Goal: Check status: Check status

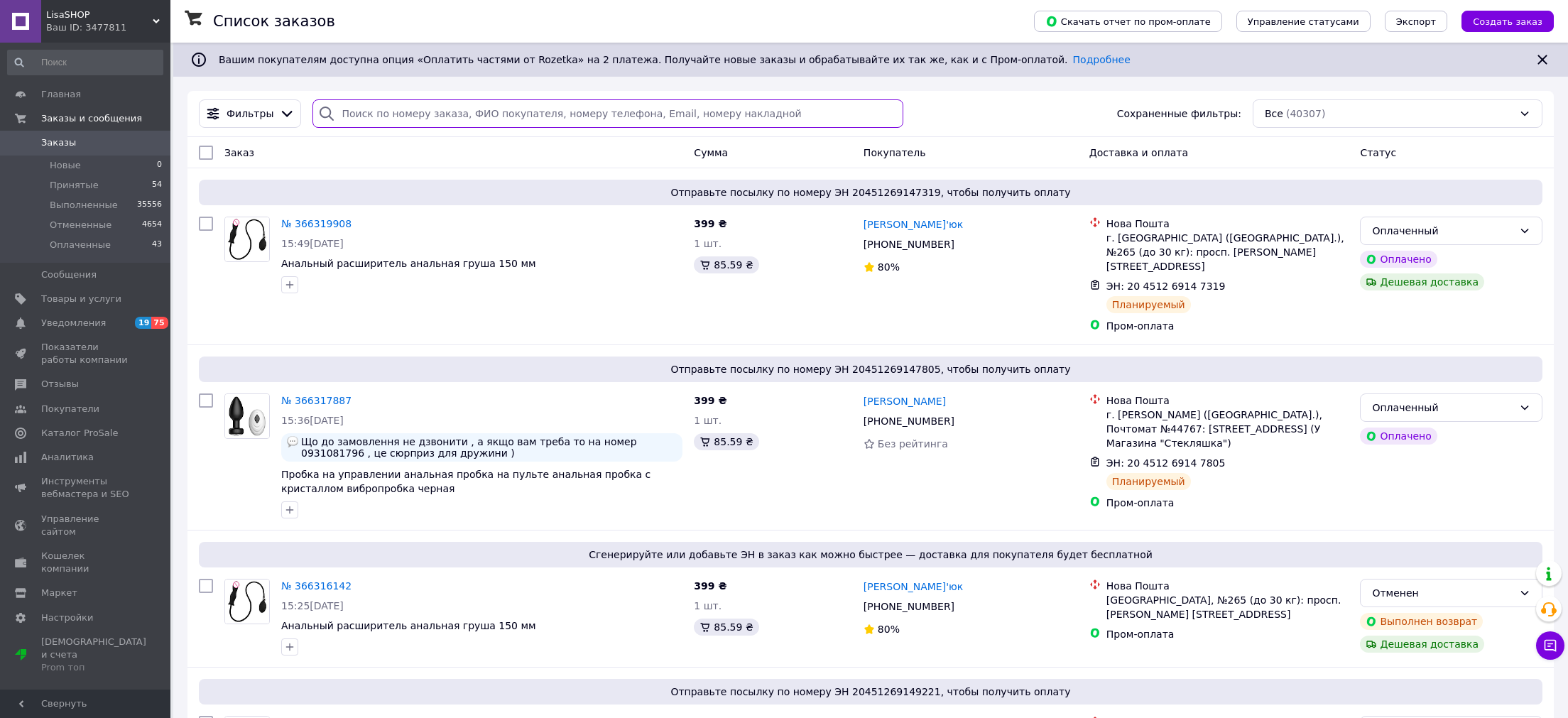
click at [457, 123] on input "search" at bounding box center [608, 113] width 591 height 29
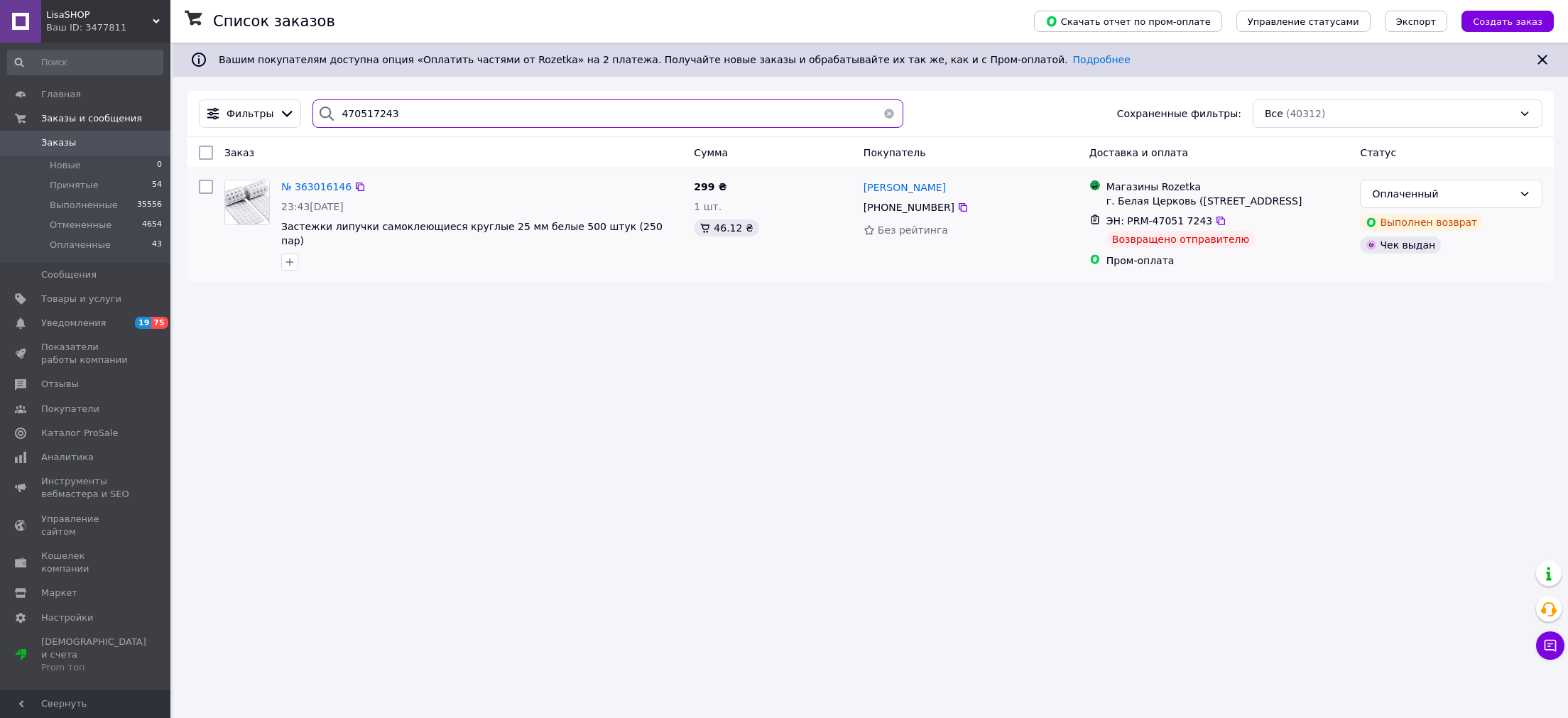
type input "470517243"
drag, startPoint x: 260, startPoint y: 213, endPoint x: 349, endPoint y: 123, distance: 126.6
click at [363, 116] on input "470517243" at bounding box center [608, 113] width 591 height 29
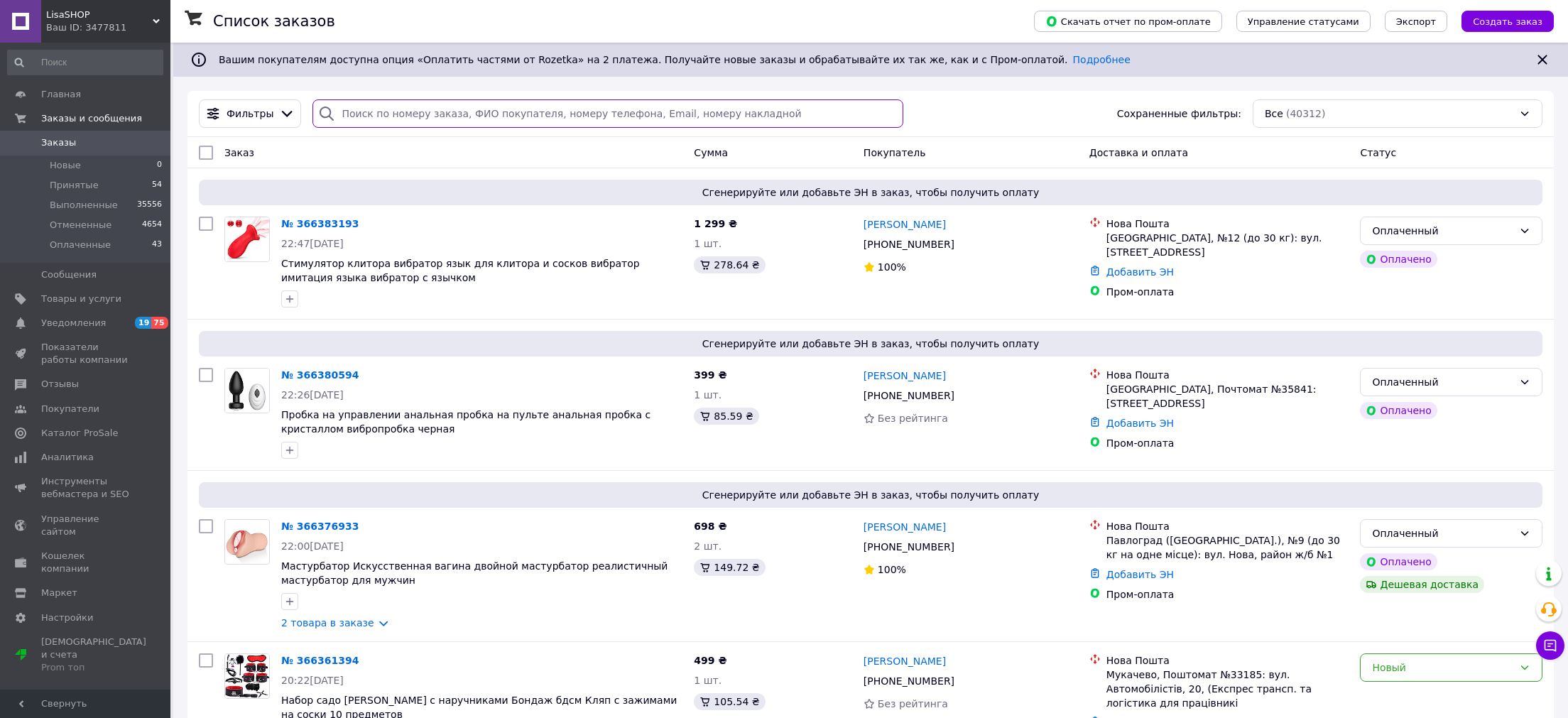
click at [382, 113] on input "search" at bounding box center [608, 113] width 591 height 29
paste input "4901400092178"
type input "4901400092178"
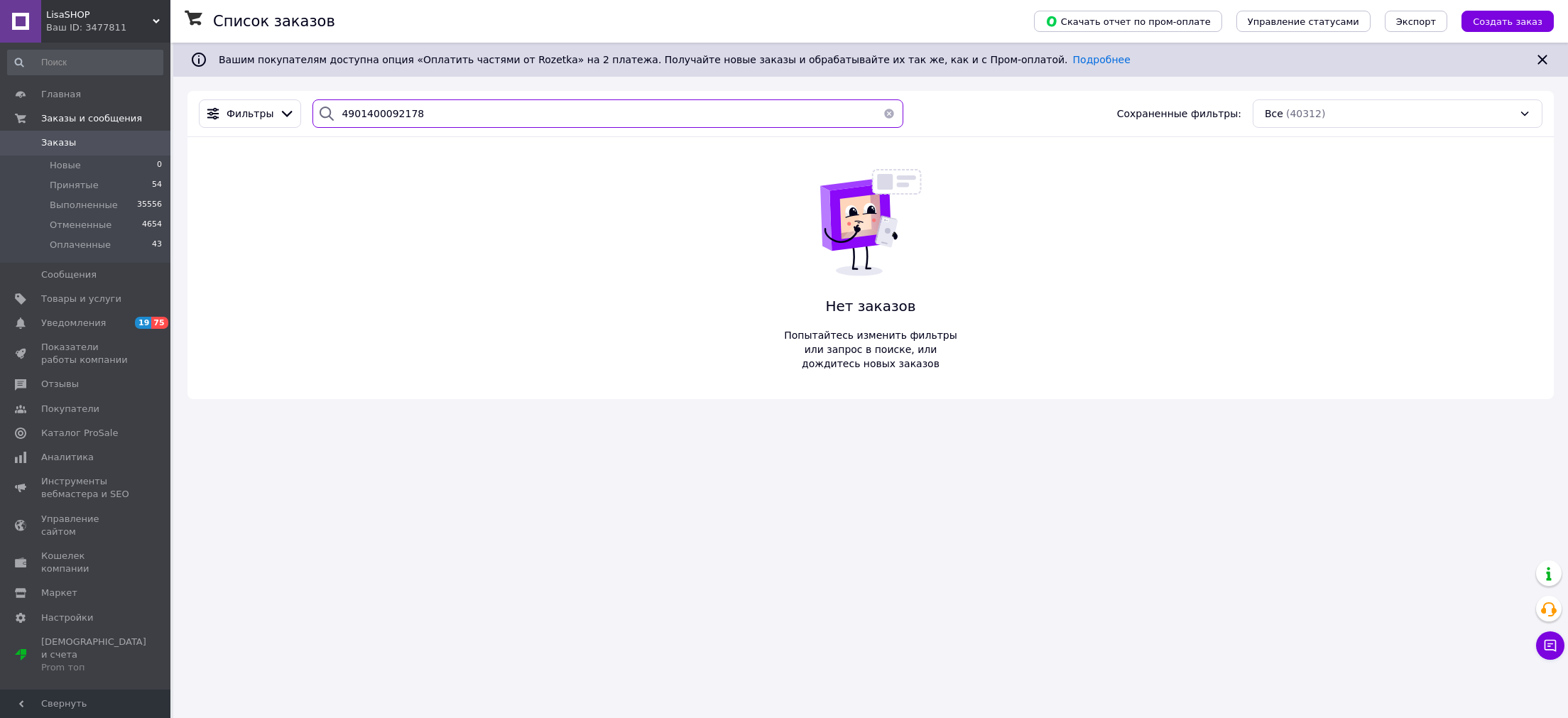
click at [404, 123] on input "4901400092178" at bounding box center [608, 113] width 591 height 29
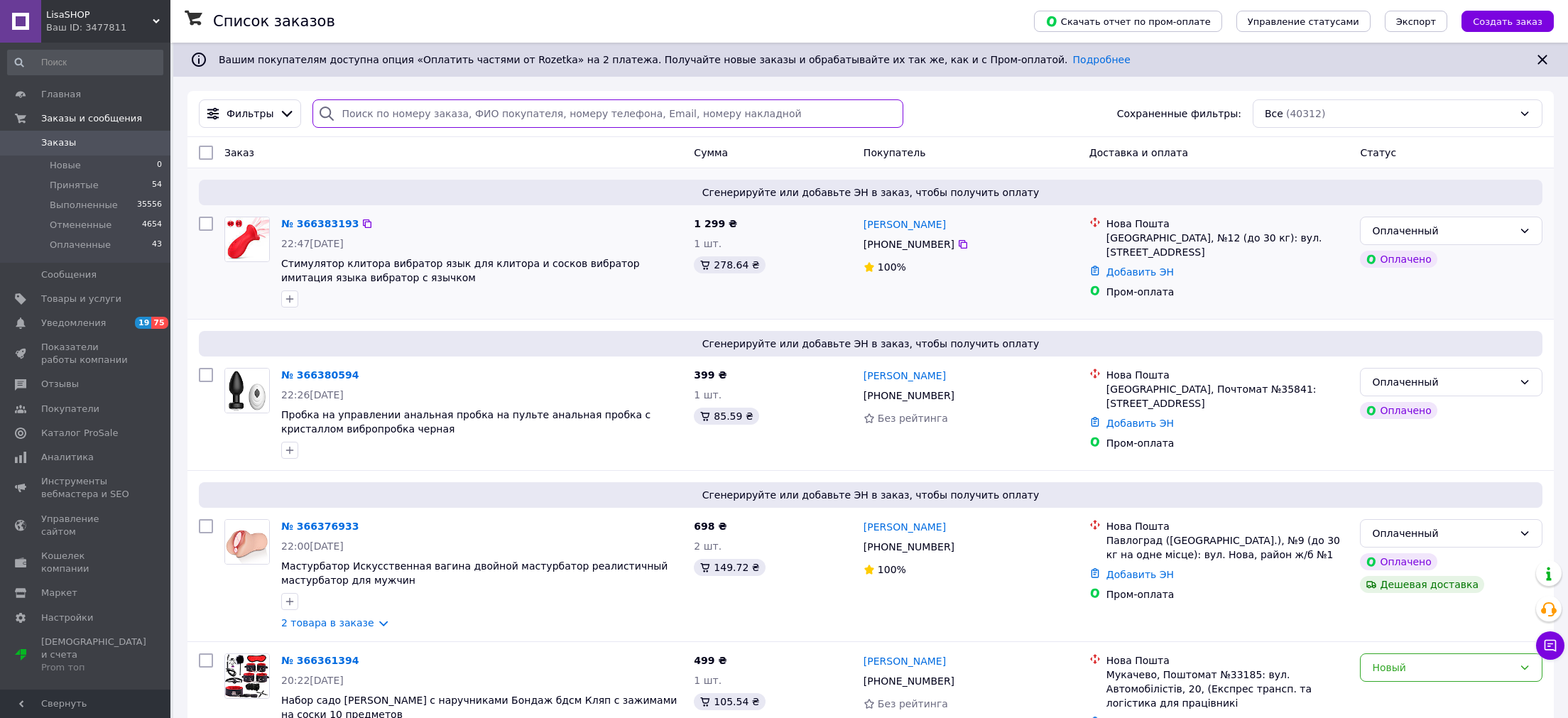
paste input "4901400092178"
type input "4901400092178"
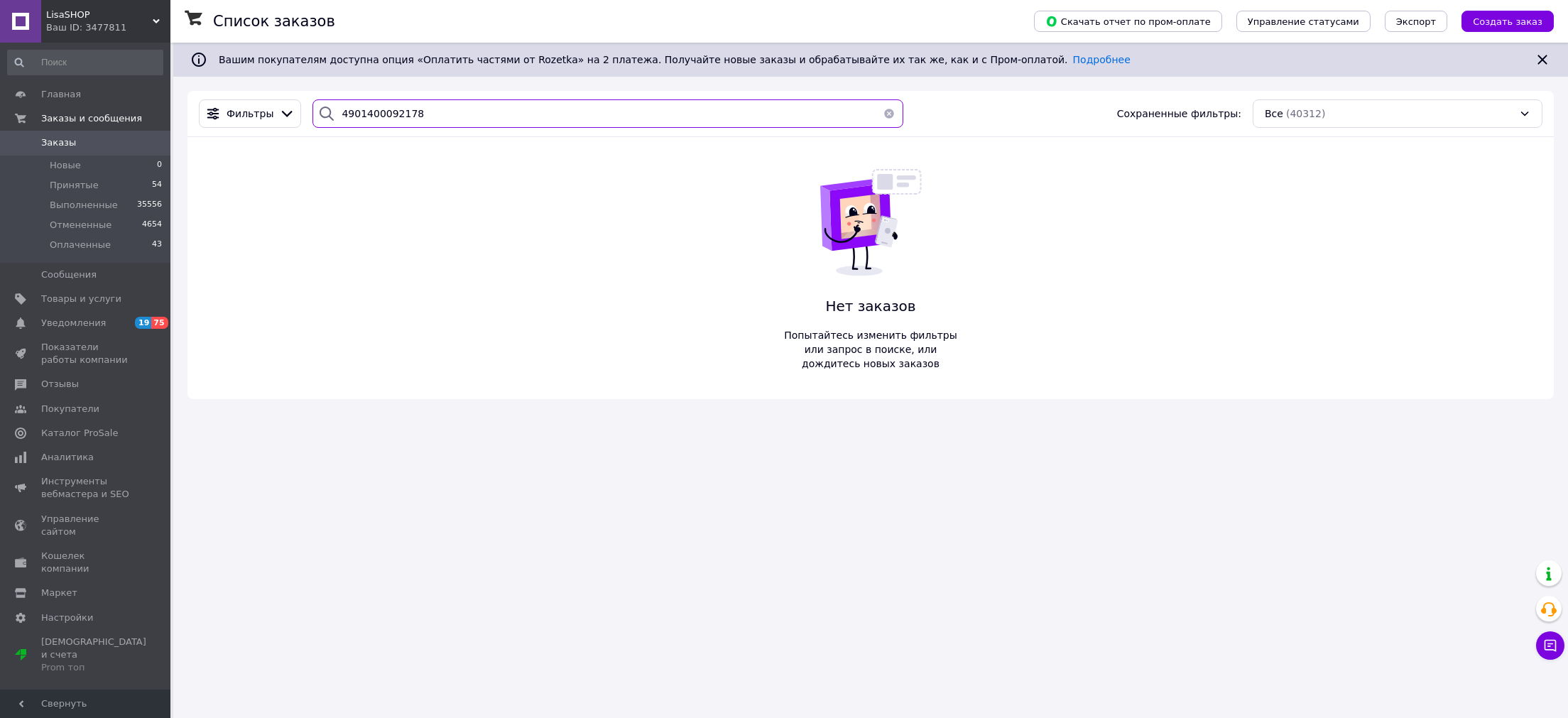
click at [457, 110] on input "4901400092178" at bounding box center [608, 113] width 591 height 29
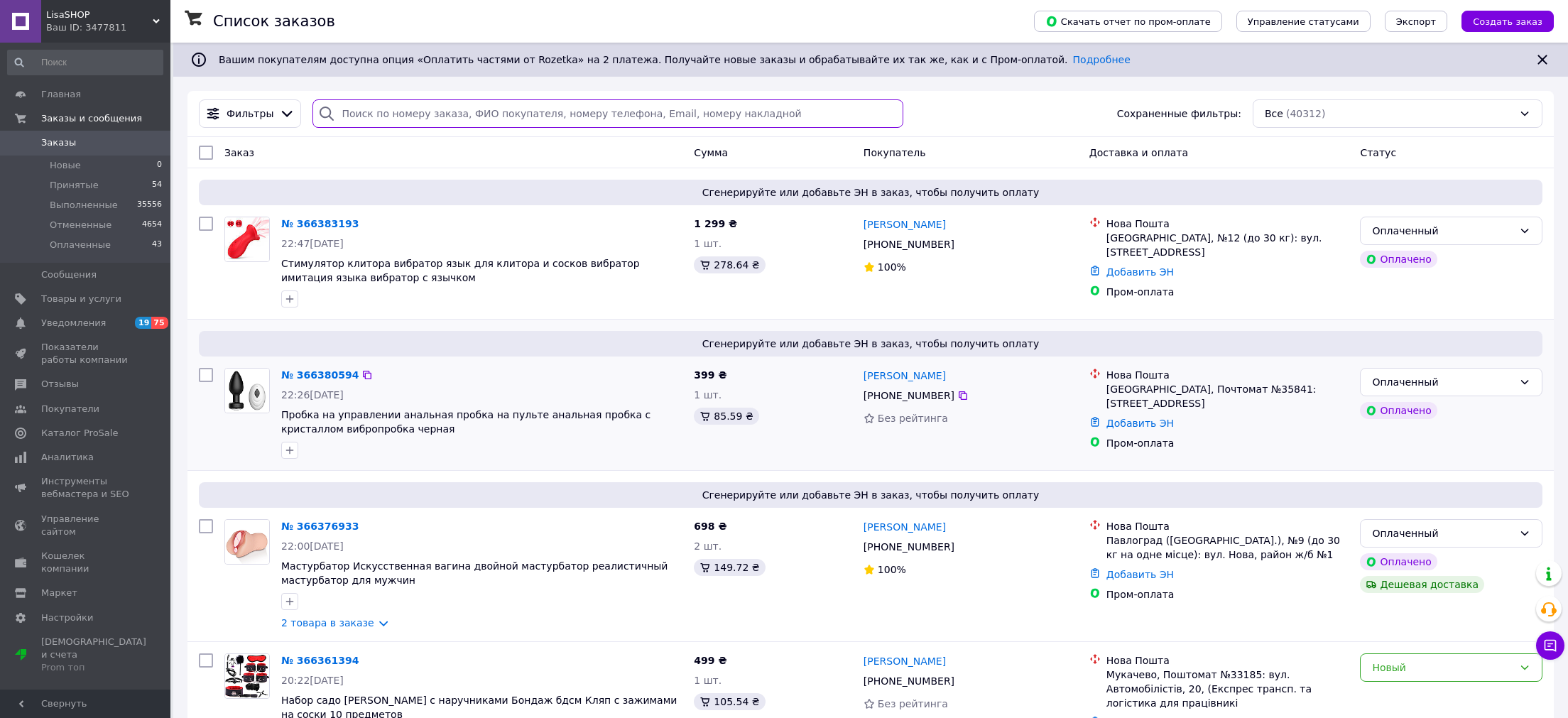
scroll to position [147, 0]
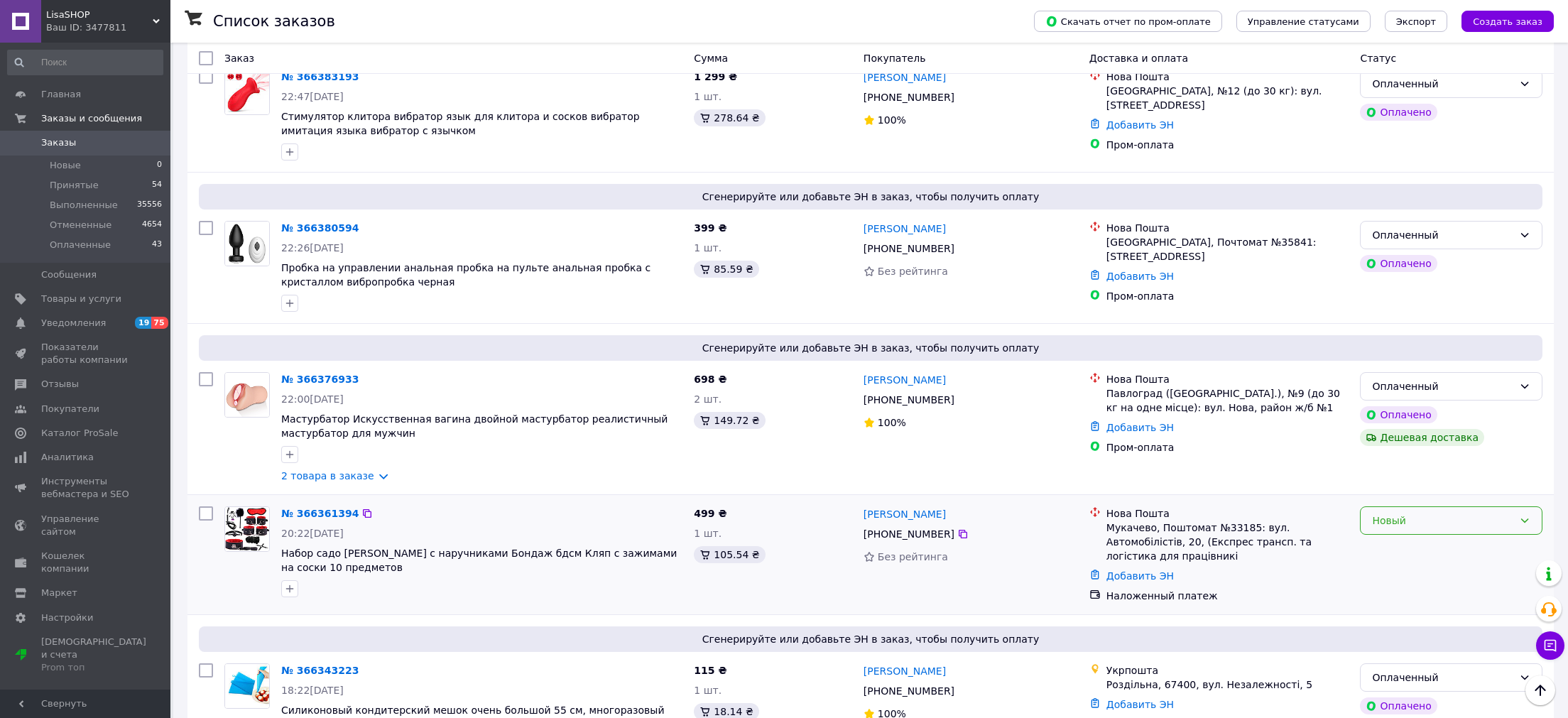
click at [1405, 526] on div "Новый" at bounding box center [1443, 520] width 141 height 16
click at [1407, 558] on li "Принят" at bounding box center [1451, 554] width 181 height 26
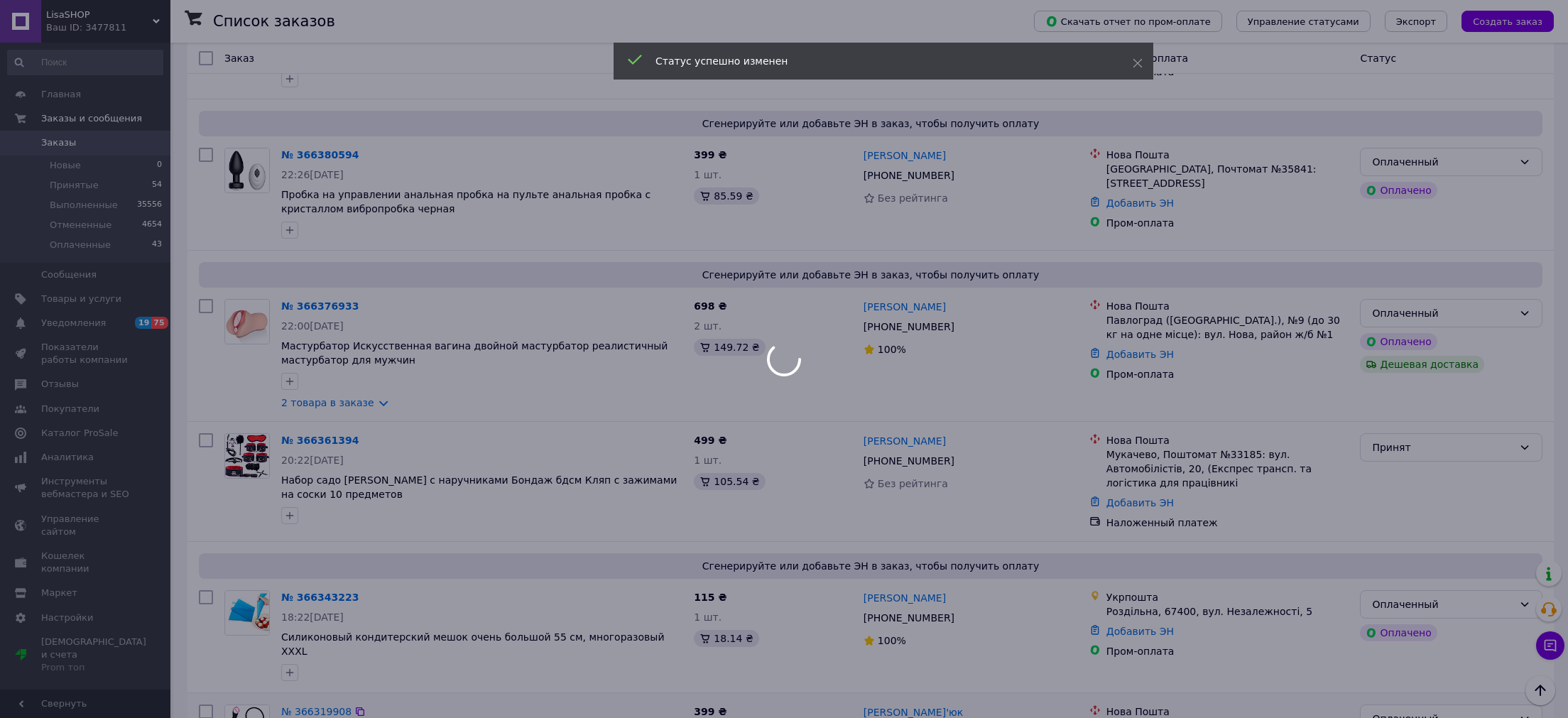
scroll to position [0, 0]
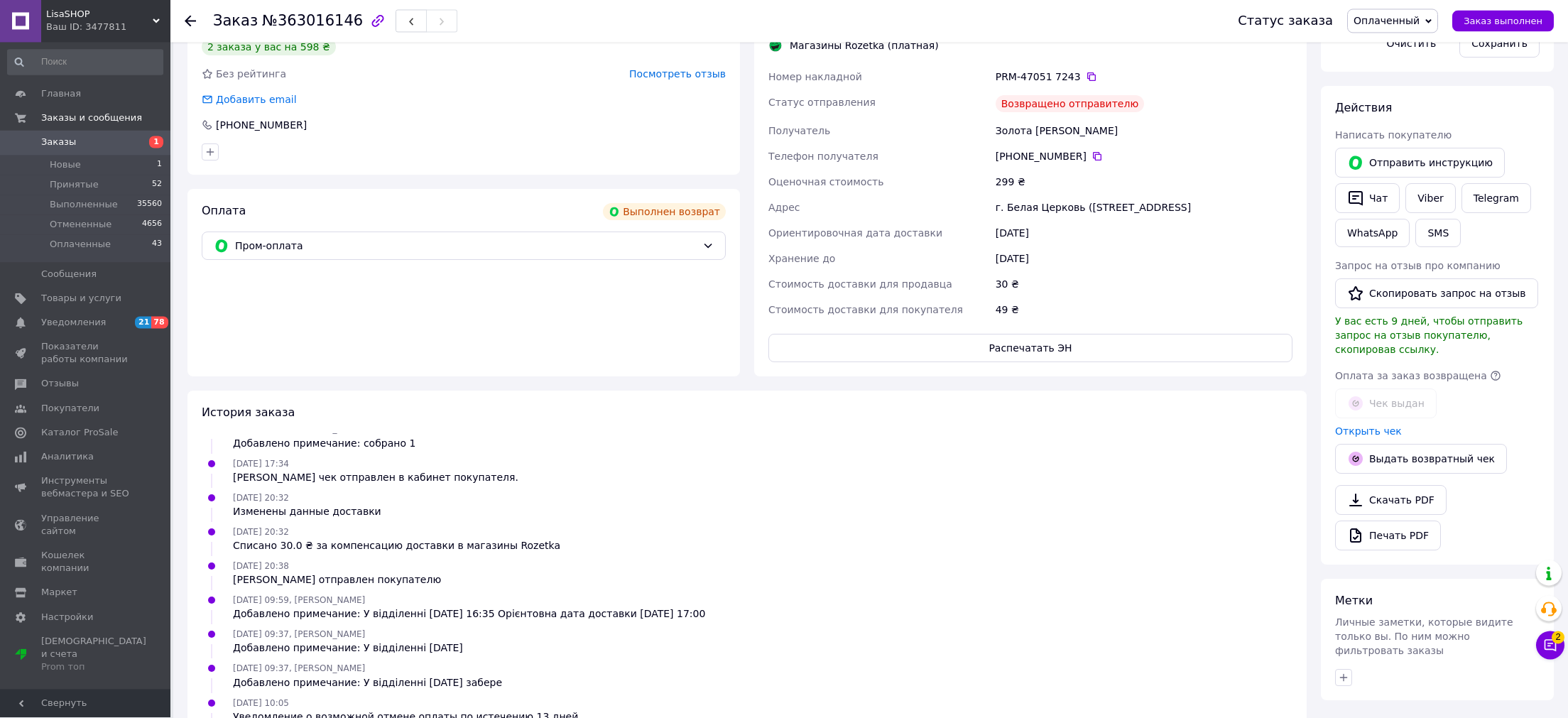
scroll to position [627, 0]
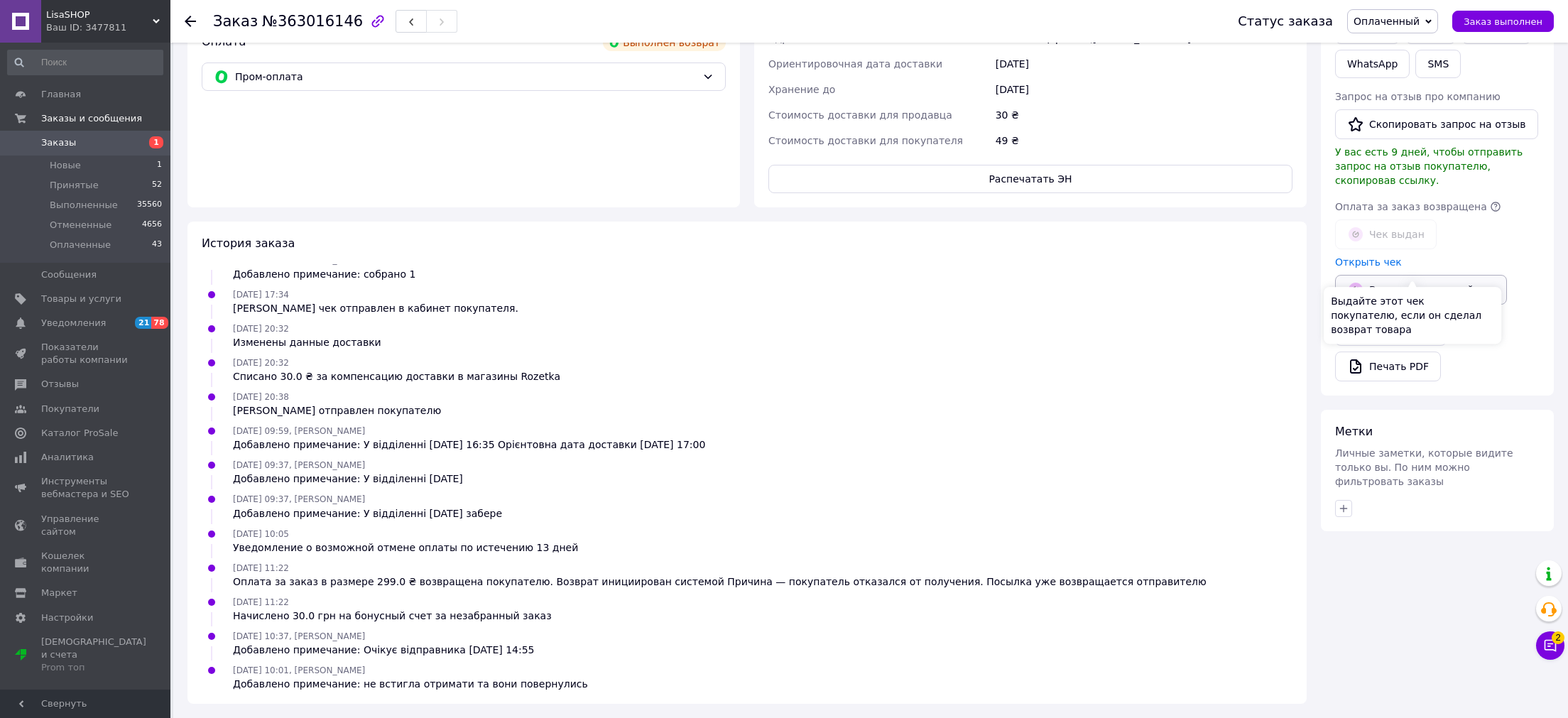
click at [1375, 275] on button "Выдать возвратный чек" at bounding box center [1421, 289] width 172 height 30
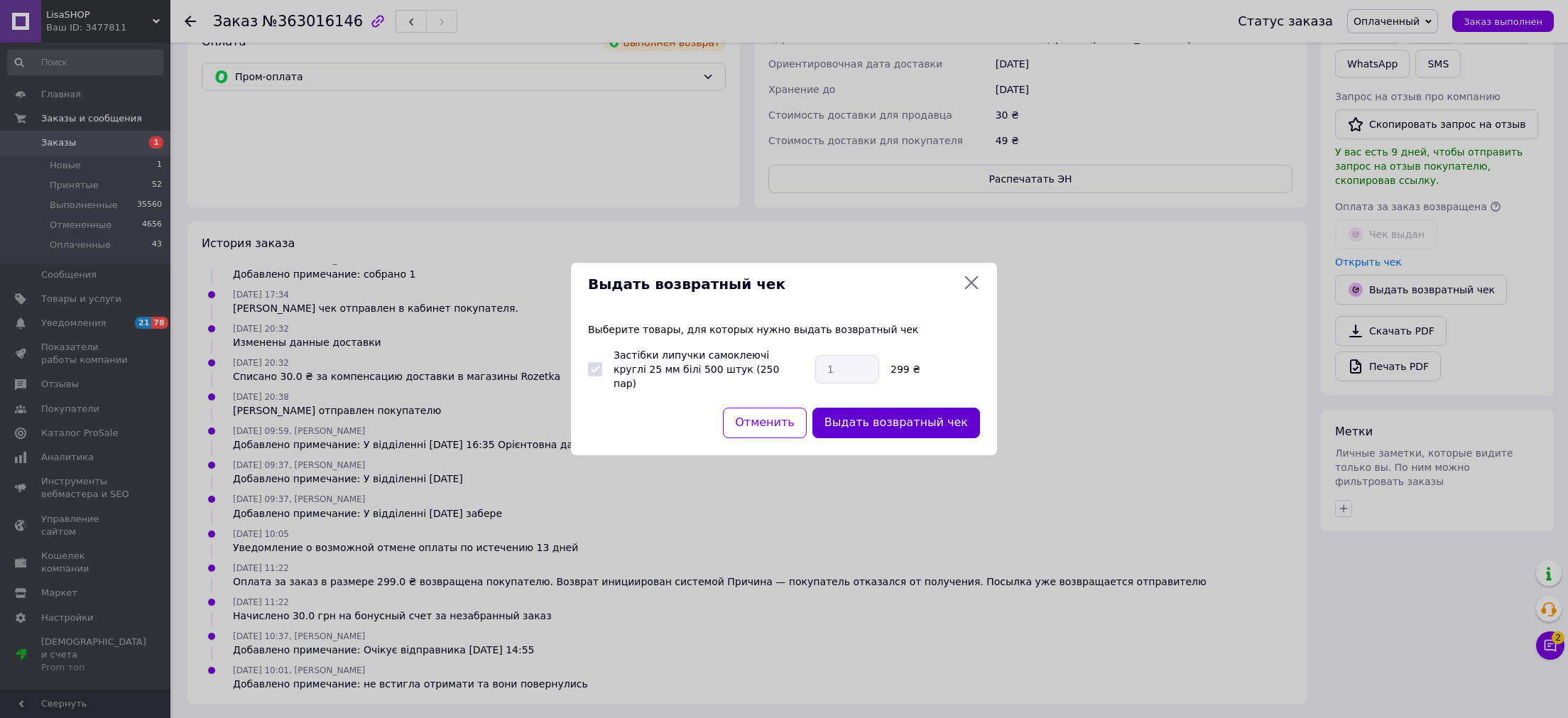
click at [872, 416] on button "Выдать возвратный чек" at bounding box center [896, 423] width 168 height 31
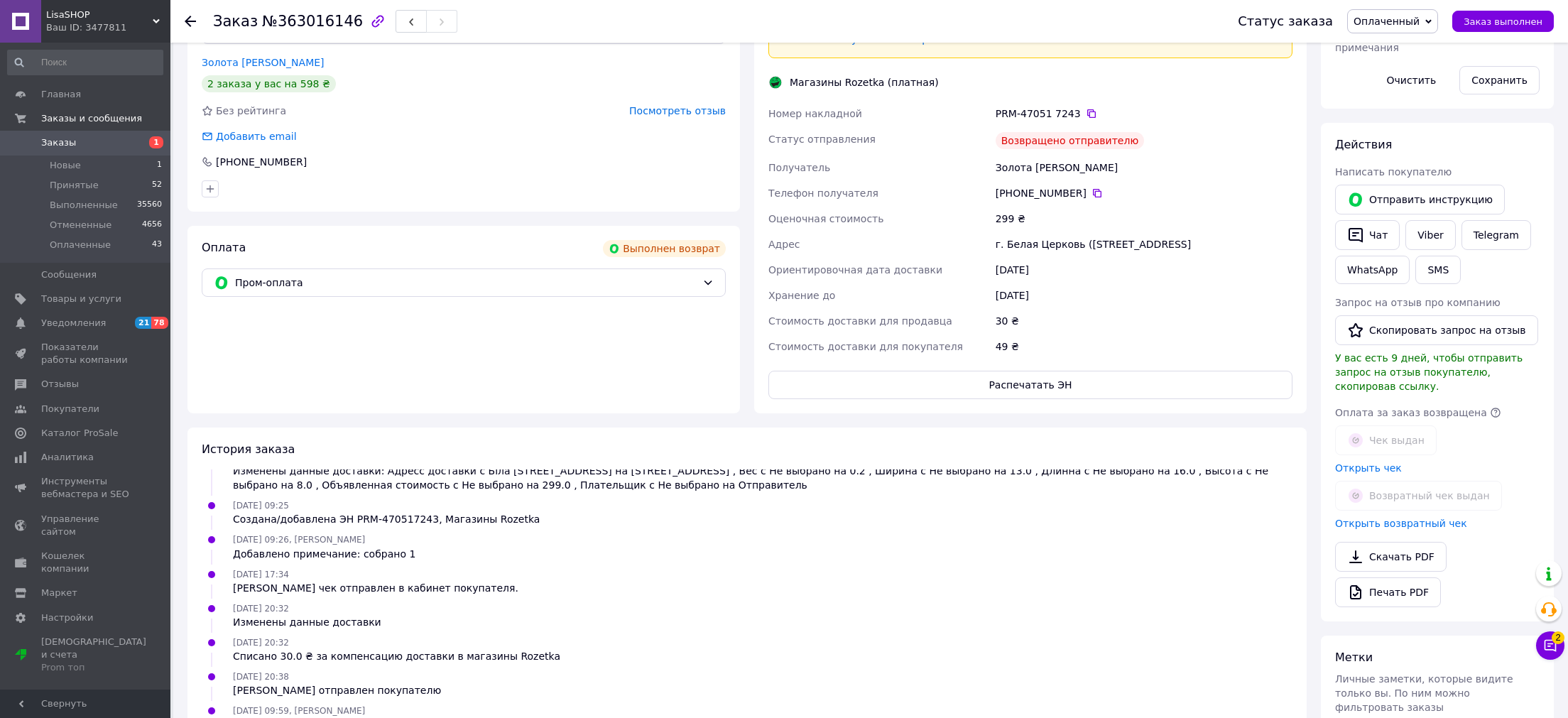
scroll to position [117, 0]
